Goal: Task Accomplishment & Management: Manage account settings

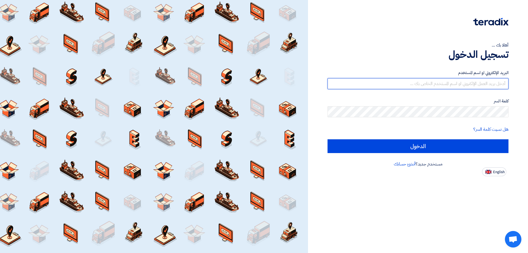
click at [447, 85] on input "text" at bounding box center [418, 83] width 181 height 11
type input "[EMAIL_ADDRESS][DOMAIN_NAME]"
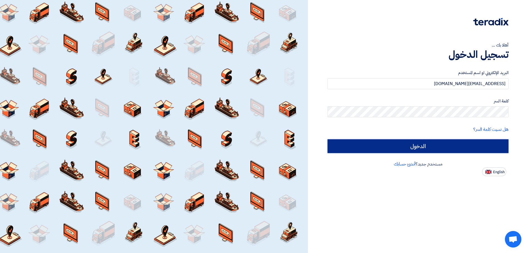
click at [448, 147] on input "الدخول" at bounding box center [418, 146] width 181 height 14
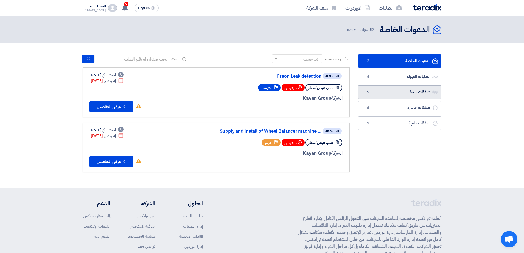
click at [414, 92] on link "صفقات رابحة صفقات رابحة 5" at bounding box center [400, 91] width 84 height 13
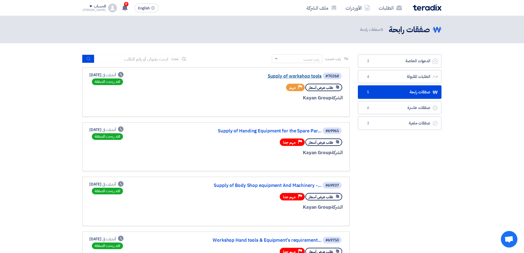
click at [296, 77] on link "Supply of workshop tools" at bounding box center [267, 76] width 110 height 5
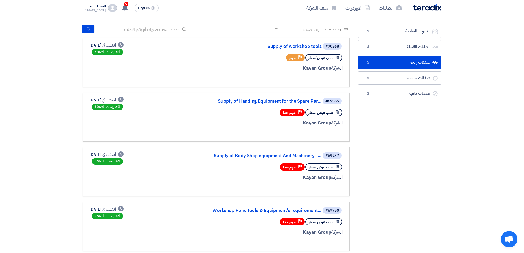
scroll to position [28, 0]
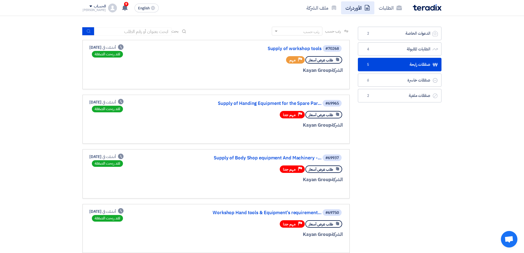
click at [358, 7] on link "الأوردرات" at bounding box center [357, 7] width 33 height 13
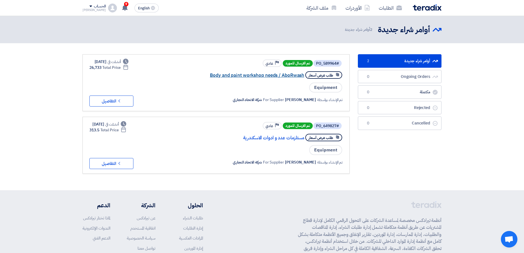
click at [284, 73] on link "Body and paint workshop needs / AboRwash" at bounding box center [249, 75] width 110 height 5
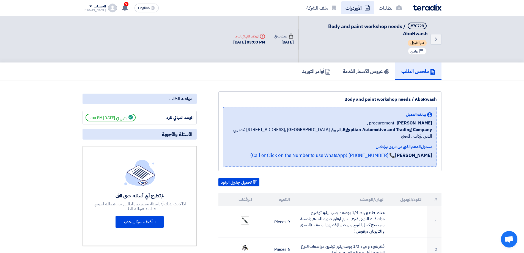
click at [354, 5] on link "الأوردرات" at bounding box center [357, 7] width 33 height 13
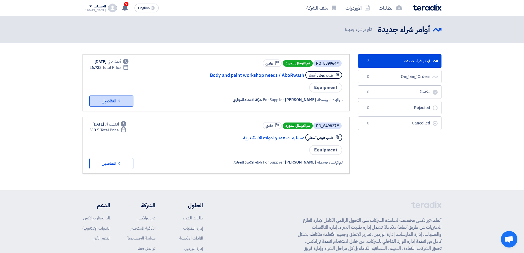
click at [128, 105] on button "Check details التفاصيل" at bounding box center [111, 100] width 44 height 11
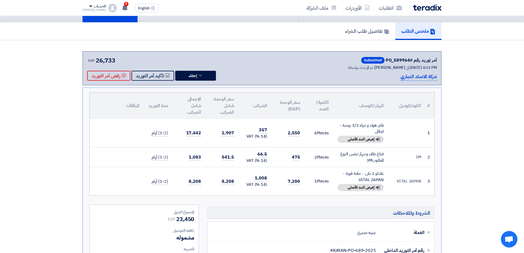
scroll to position [55, 0]
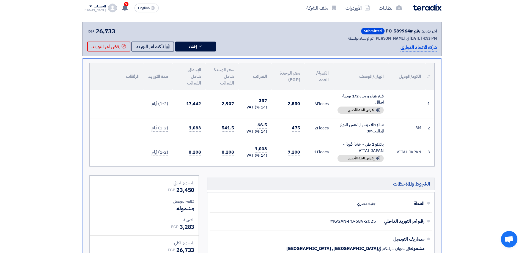
drag, startPoint x: 377, startPoint y: 101, endPoint x: 392, endPoint y: 95, distance: 16.3
click at [392, 95] on tr "1 فلتر هواء و مياه 1/2 بوصة - ايطالى Show details إعرض البند الأصلي 6 Pieces 2,…" at bounding box center [262, 104] width 345 height 29
click at [390, 95] on td at bounding box center [406, 104] width 37 height 29
drag, startPoint x: 363, startPoint y: 104, endPoint x: 392, endPoint y: 94, distance: 30.9
click at [392, 94] on tr "1 فلتر هواء و مياه 1/2 بوصة - ايطالى Show details إعرض البند الأصلي 6 Pieces 2,…" at bounding box center [262, 104] width 345 height 29
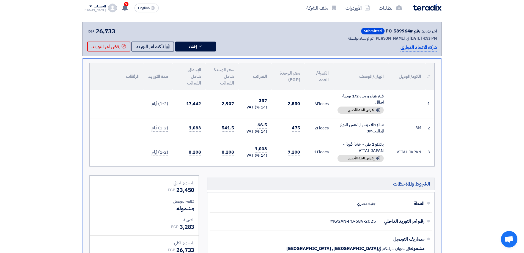
copy tr "فلتر هواء و مياه 1/2 بوصة - ايطالى"
drag, startPoint x: 367, startPoint y: 133, endPoint x: 385, endPoint y: 123, distance: 20.3
click at [385, 123] on td "قناع طلاء وجهاز تنفس النوع المطلوب3M" at bounding box center [360, 128] width 55 height 20
copy div "قناع طلاء وجهاز تنفس النوع المطلوب3M"
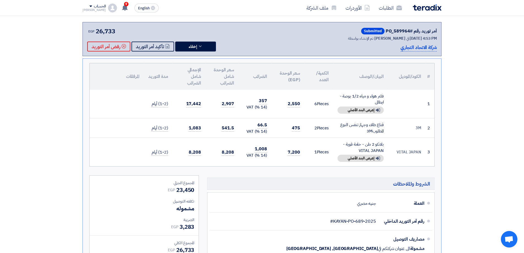
drag, startPoint x: 347, startPoint y: 144, endPoint x: 385, endPoint y: 144, distance: 37.7
click at [385, 144] on td "بلانكو 2 طن - خامة قوية -VITAL JAPAN Show details إعرض البند الأصلي" at bounding box center [360, 152] width 55 height 29
copy div "بلانكو 2 طن - خامة قوية"
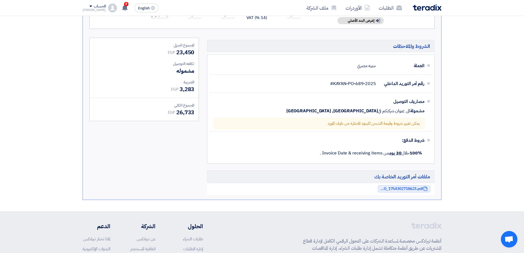
scroll to position [138, 0]
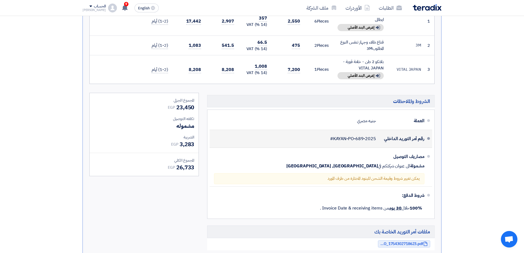
drag, startPoint x: 330, startPoint y: 139, endPoint x: 377, endPoint y: 140, distance: 47.6
click at [377, 140] on div "رقم أمر التوريد الداخلي #KAYAN-PO-689-2025" at bounding box center [319, 138] width 211 height 13
copy span "#KAYAN-PO-689-2025"
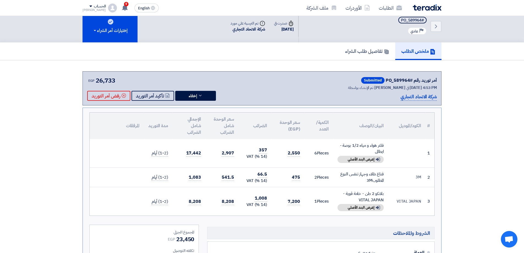
scroll to position [0, 0]
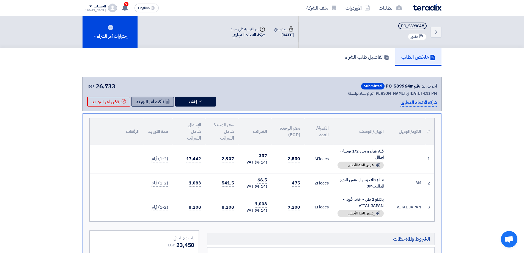
click at [170, 102] on button "تأكيد أمر التوريد" at bounding box center [153, 102] width 43 height 10
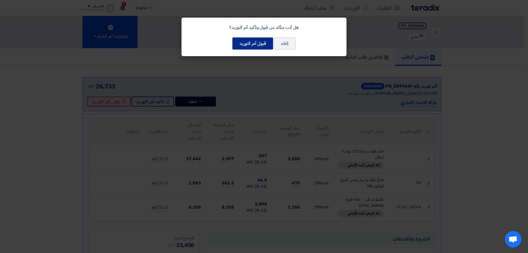
click at [263, 42] on button "قبول أمر التوريد" at bounding box center [253, 43] width 41 height 12
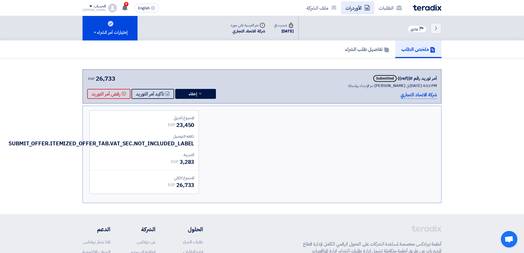
click at [363, 9] on link "الأوردرات" at bounding box center [357, 7] width 33 height 13
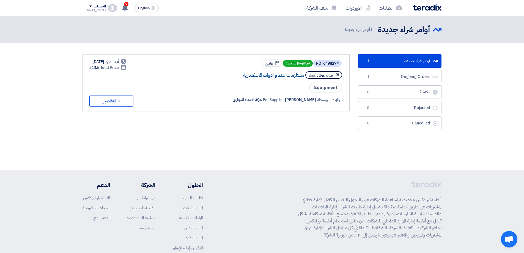
click at [276, 73] on link "مستلزمات عدد و ادوات الاسكندرية" at bounding box center [249, 75] width 110 height 5
